Goal: Task Accomplishment & Management: Manage account settings

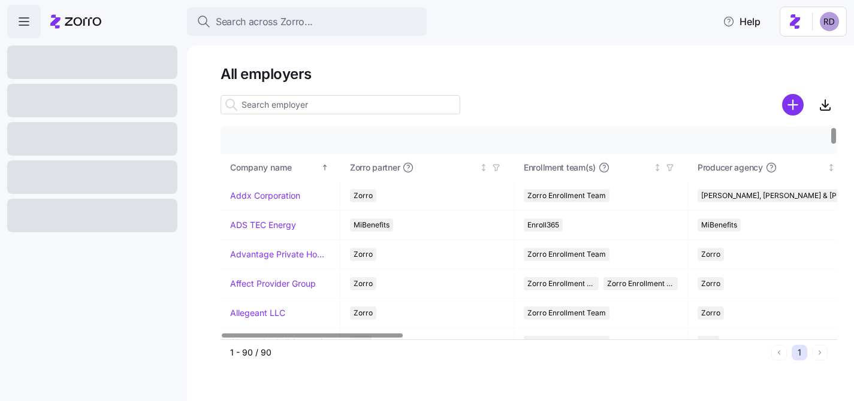
click at [277, 113] on input at bounding box center [340, 104] width 240 height 19
type input "e"
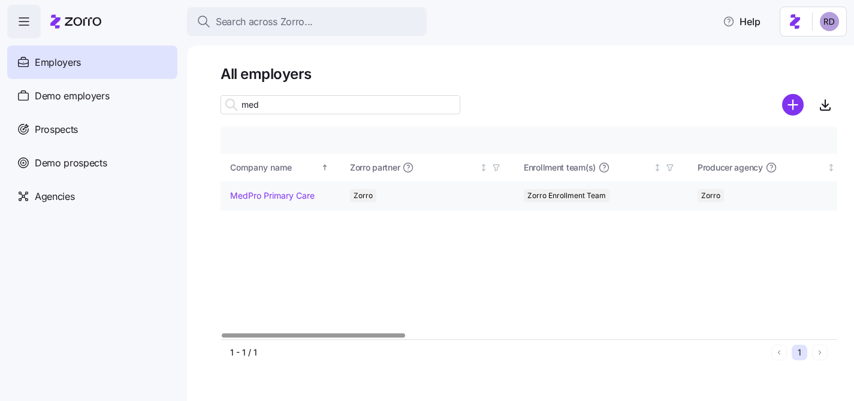
type input "med"
click at [270, 198] on link "MedPro Primary Care" at bounding box center [272, 196] width 84 height 12
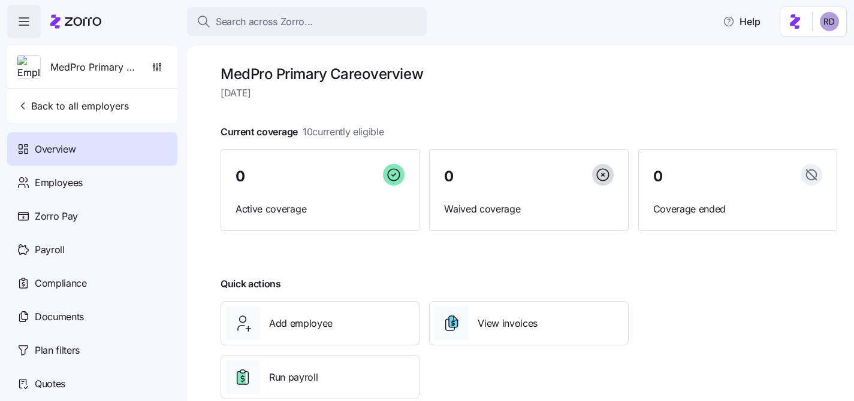
scroll to position [27, 0]
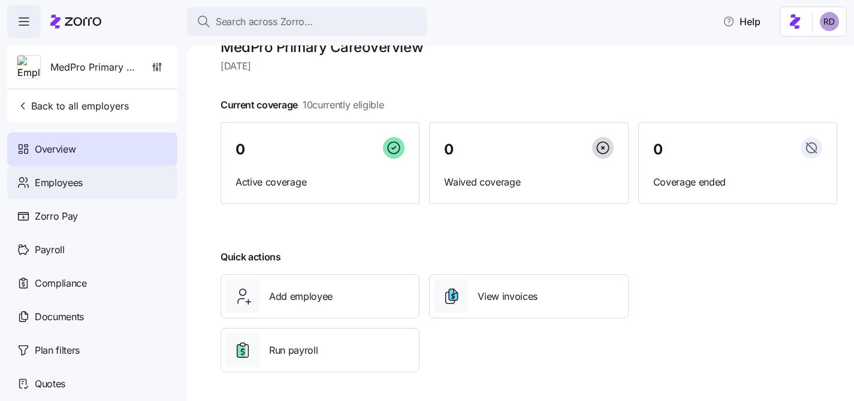
click at [116, 183] on div "Employees" at bounding box center [92, 183] width 170 height 34
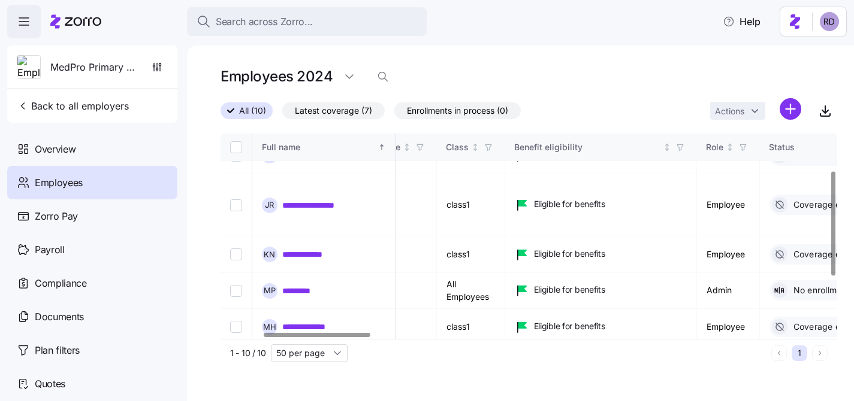
scroll to position [72, 323]
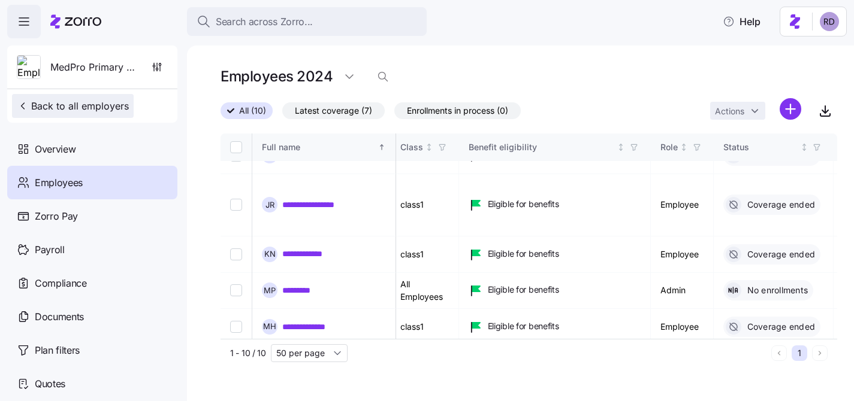
click at [41, 97] on button "Back to all employers" at bounding box center [73, 106] width 122 height 24
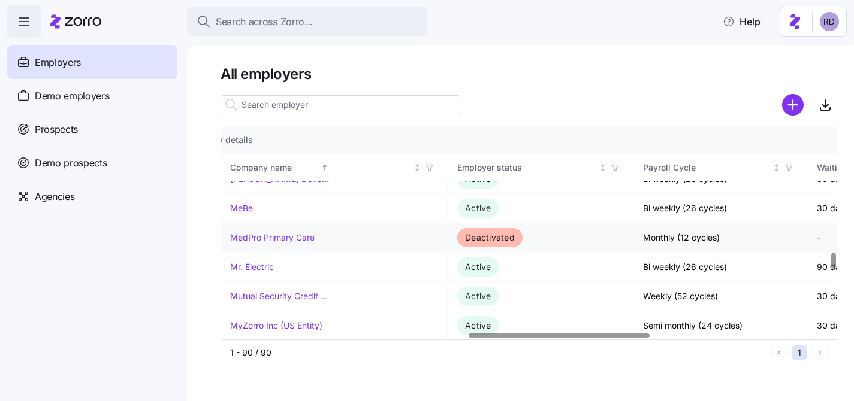
scroll to position [1661, 663]
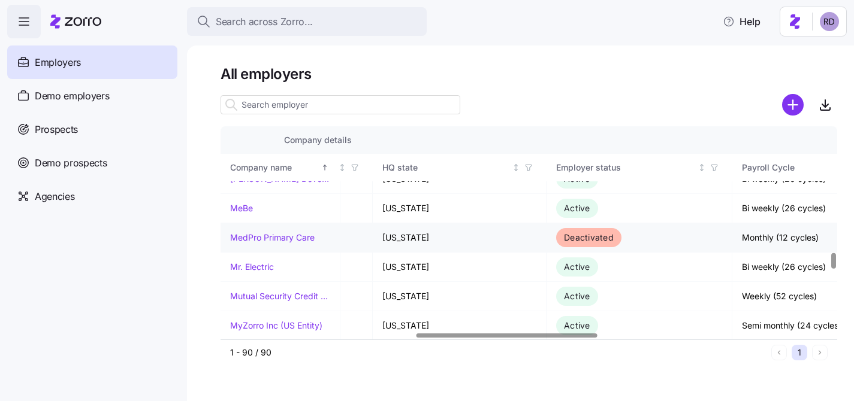
click at [277, 238] on link "MedPro Primary Care" at bounding box center [272, 238] width 84 height 12
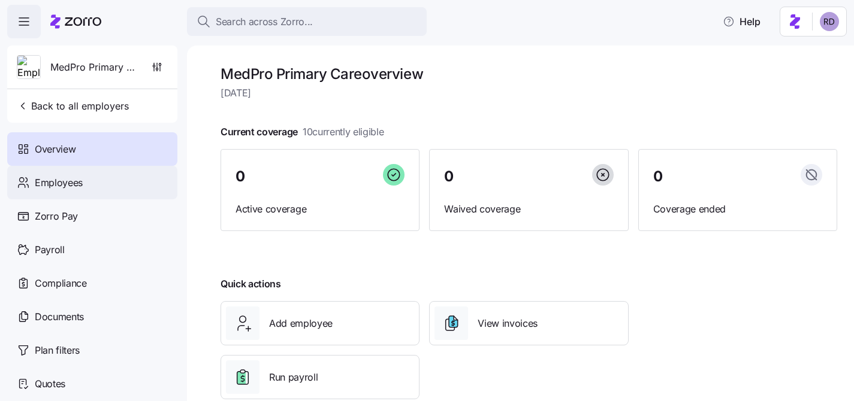
click at [116, 178] on div "Employees" at bounding box center [92, 183] width 170 height 34
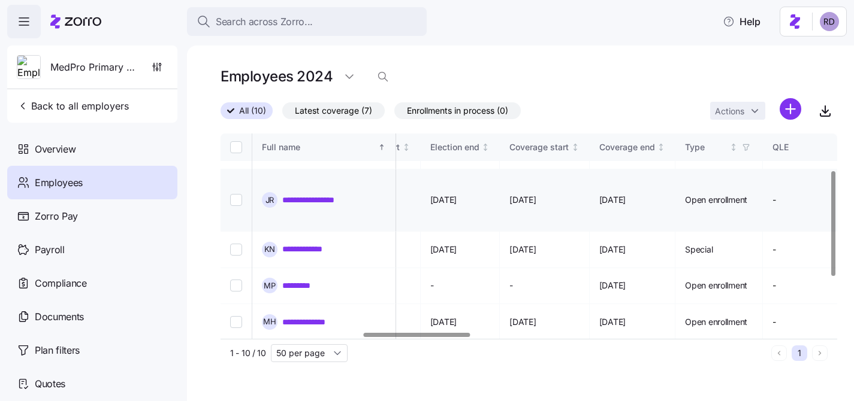
scroll to position [80, 819]
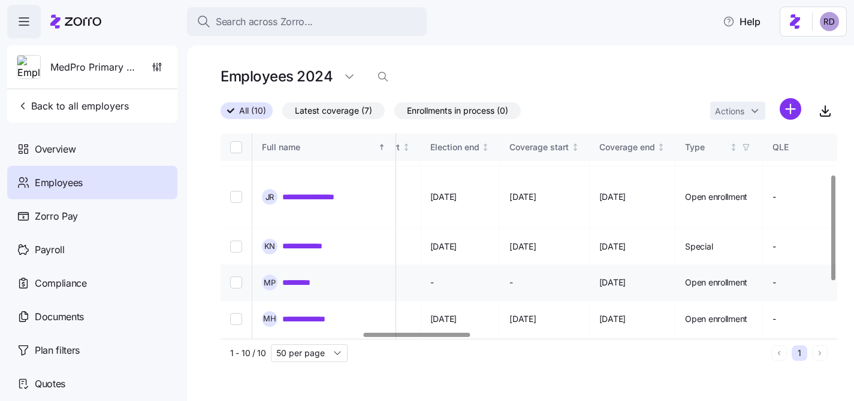
click at [239, 265] on td at bounding box center [236, 283] width 32 height 36
click at [236, 277] on input "Select record 5" at bounding box center [236, 283] width 12 height 12
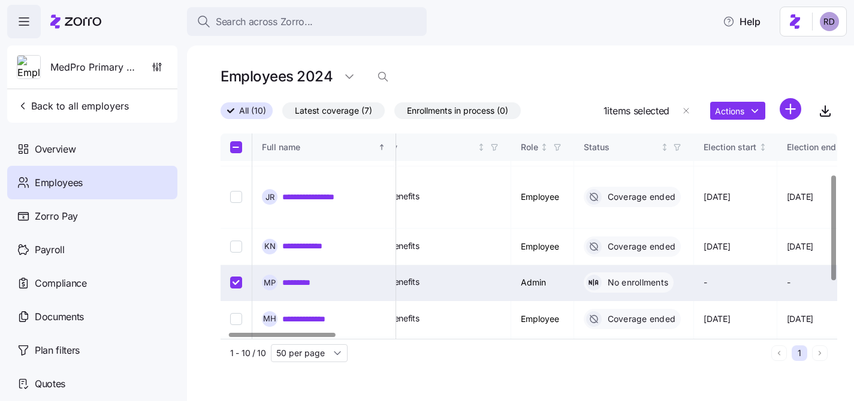
scroll to position [80, 0]
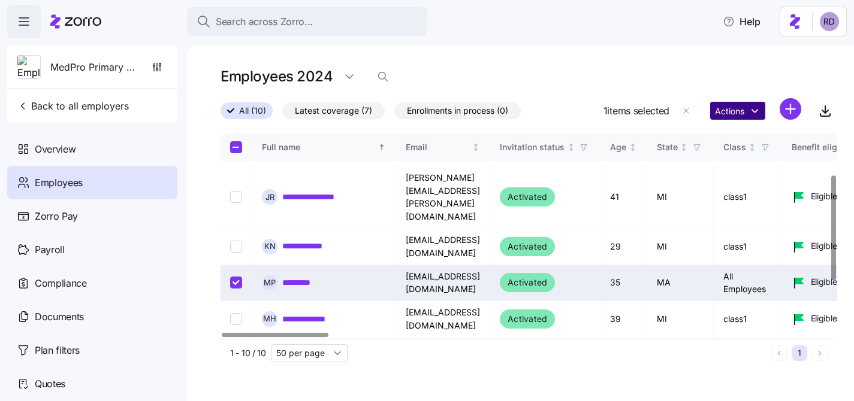
click at [746, 116] on html "**********" at bounding box center [427, 197] width 854 height 394
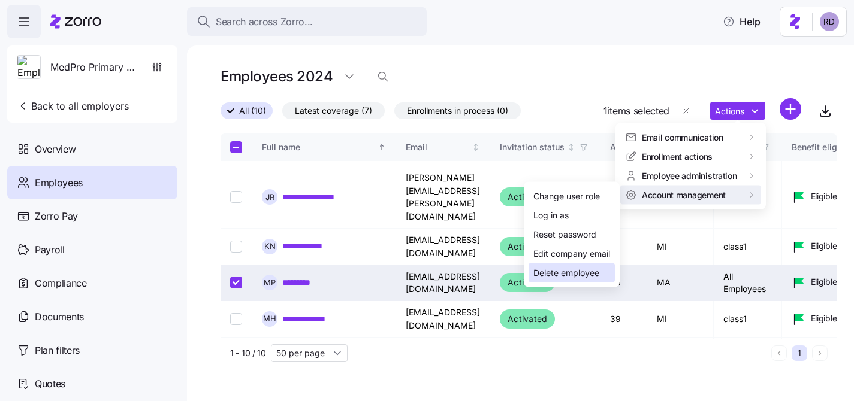
click at [586, 268] on div "Delete employee" at bounding box center [566, 273] width 66 height 13
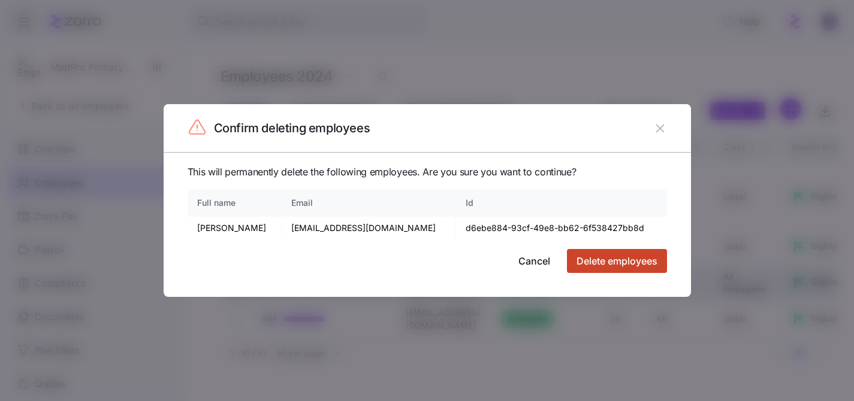
click at [636, 255] on span "Delete employees" at bounding box center [616, 261] width 81 height 14
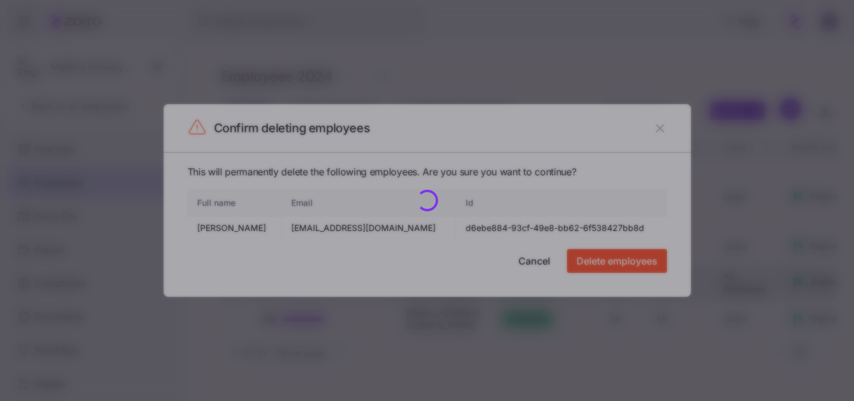
checkbox input "false"
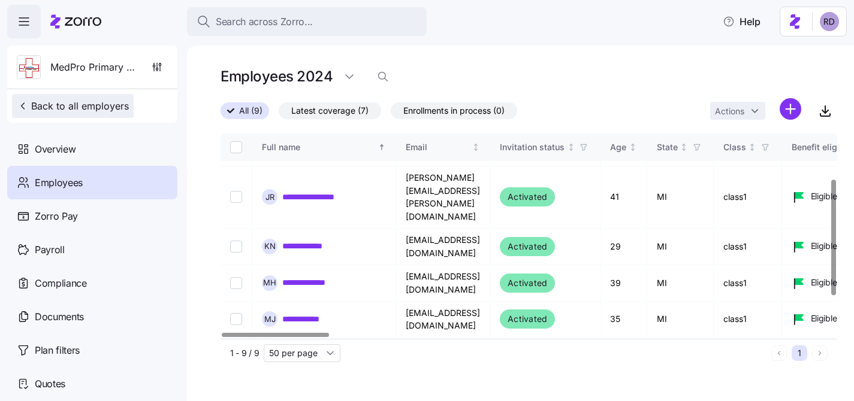
click at [72, 108] on span "Back to all employers" at bounding box center [73, 106] width 112 height 14
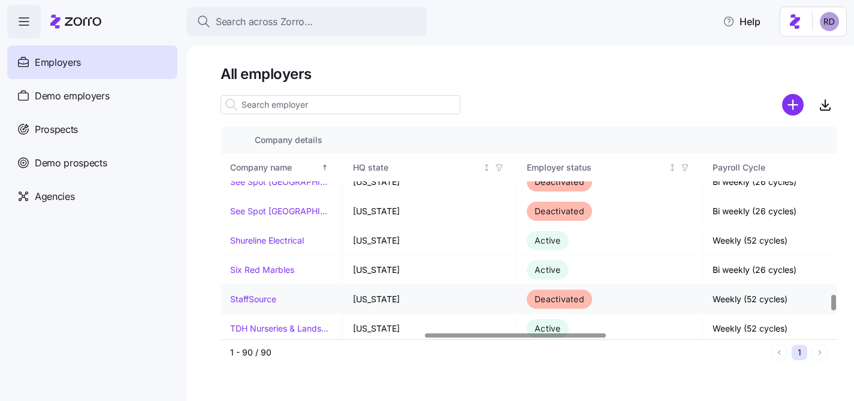
scroll to position [2208, 692]
